Goal: Information Seeking & Learning: Learn about a topic

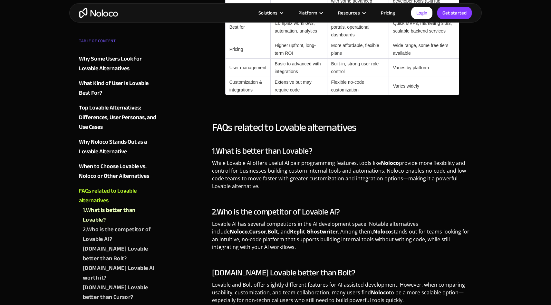
scroll to position [1562, 0]
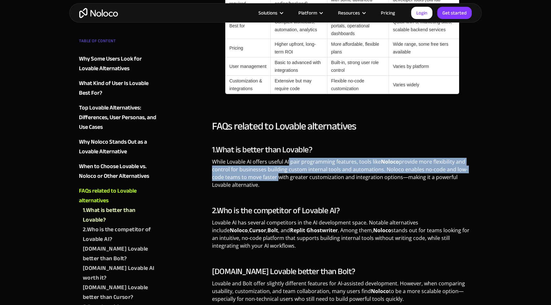
drag, startPoint x: 289, startPoint y: 138, endPoint x: 275, endPoint y: 155, distance: 21.6
click at [275, 158] on p "While Lovable AI offers useful AI pair programming features, tools like Noloco …" at bounding box center [342, 176] width 260 height 36
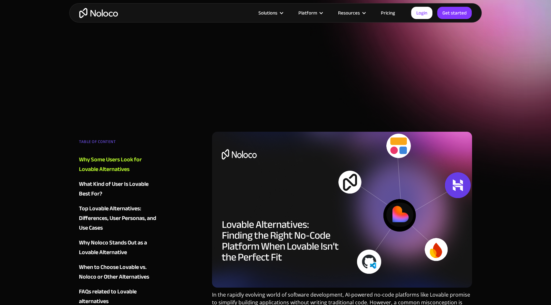
scroll to position [0, 0]
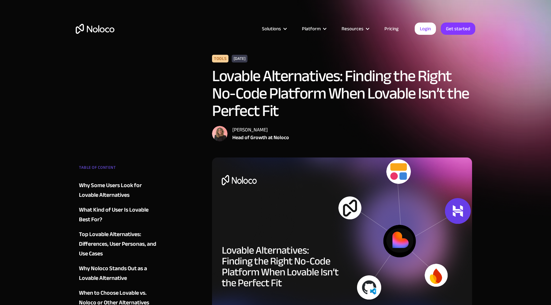
click at [99, 28] on img "home" at bounding box center [95, 29] width 39 height 10
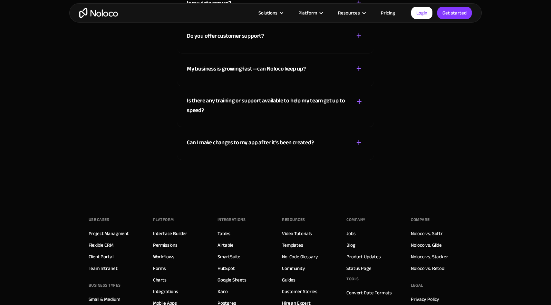
scroll to position [3670, 0]
